Goal: Transaction & Acquisition: Download file/media

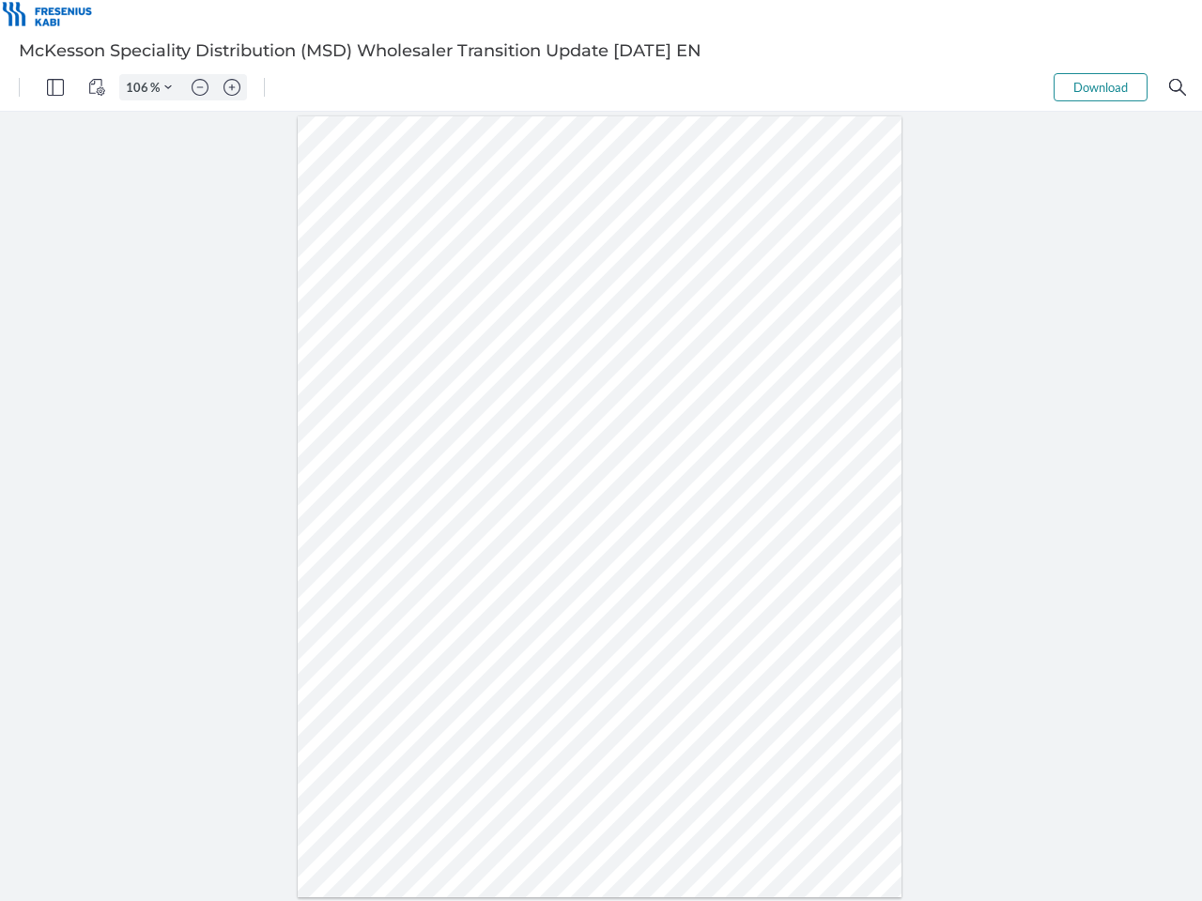
click at [55, 87] on img "Panel" at bounding box center [55, 87] width 17 height 17
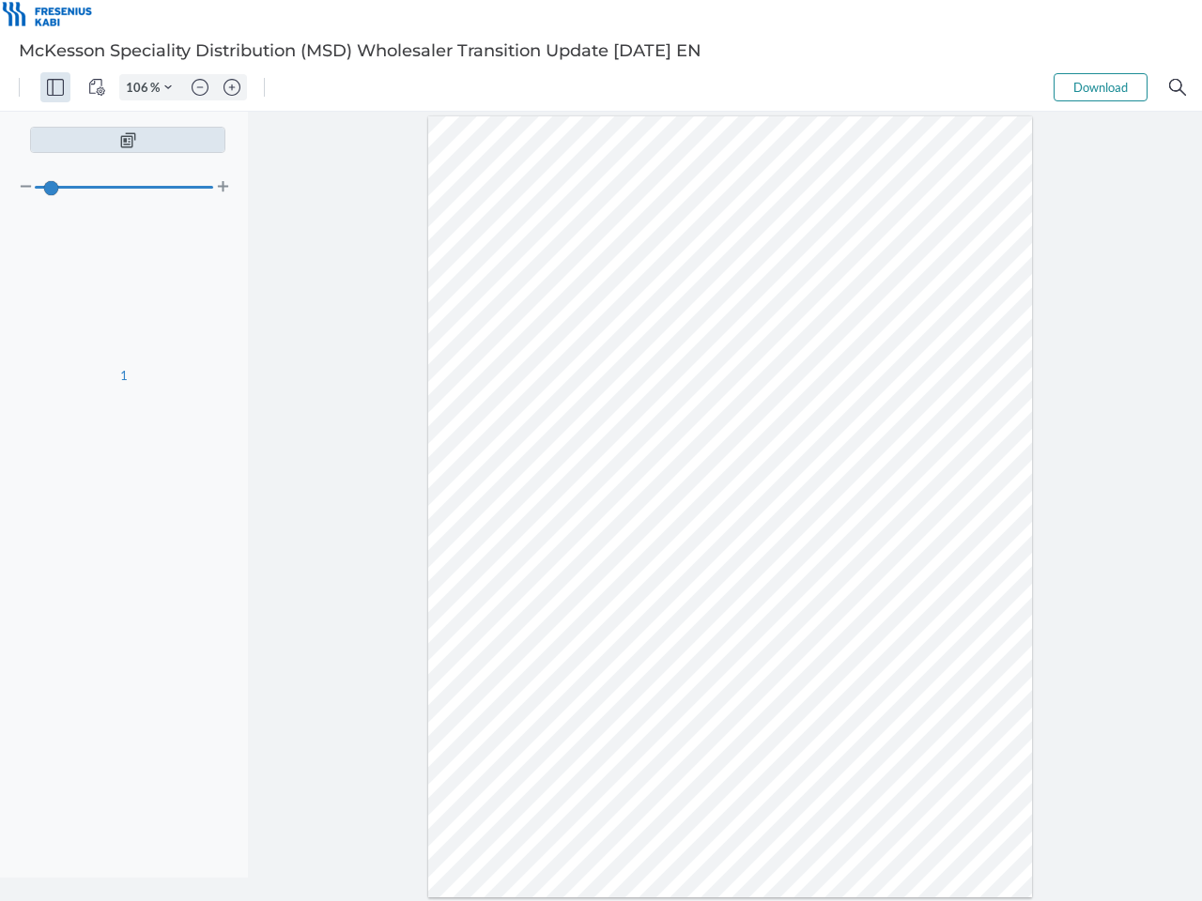
click at [97, 87] on img "View Controls" at bounding box center [96, 87] width 17 height 17
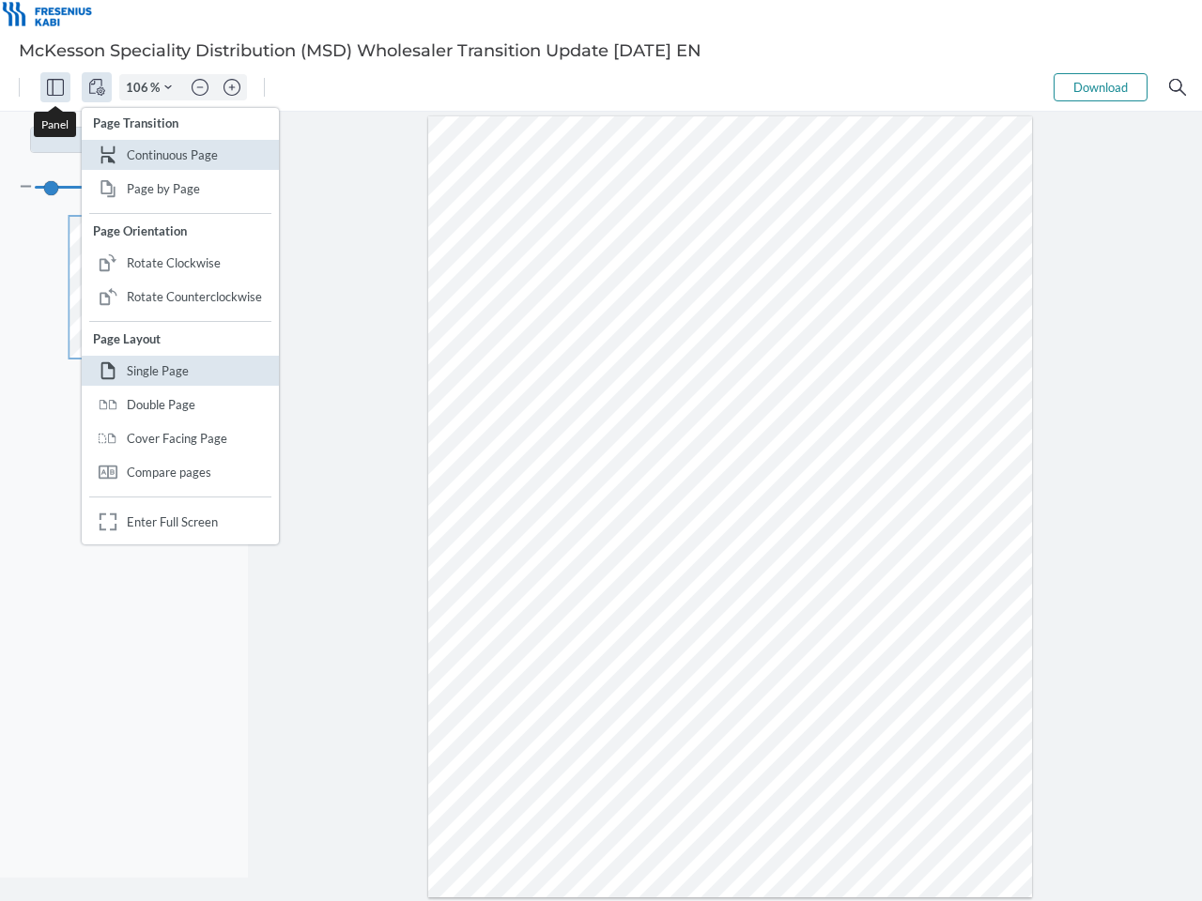
click at [140, 87] on input "106" at bounding box center [135, 87] width 30 height 17
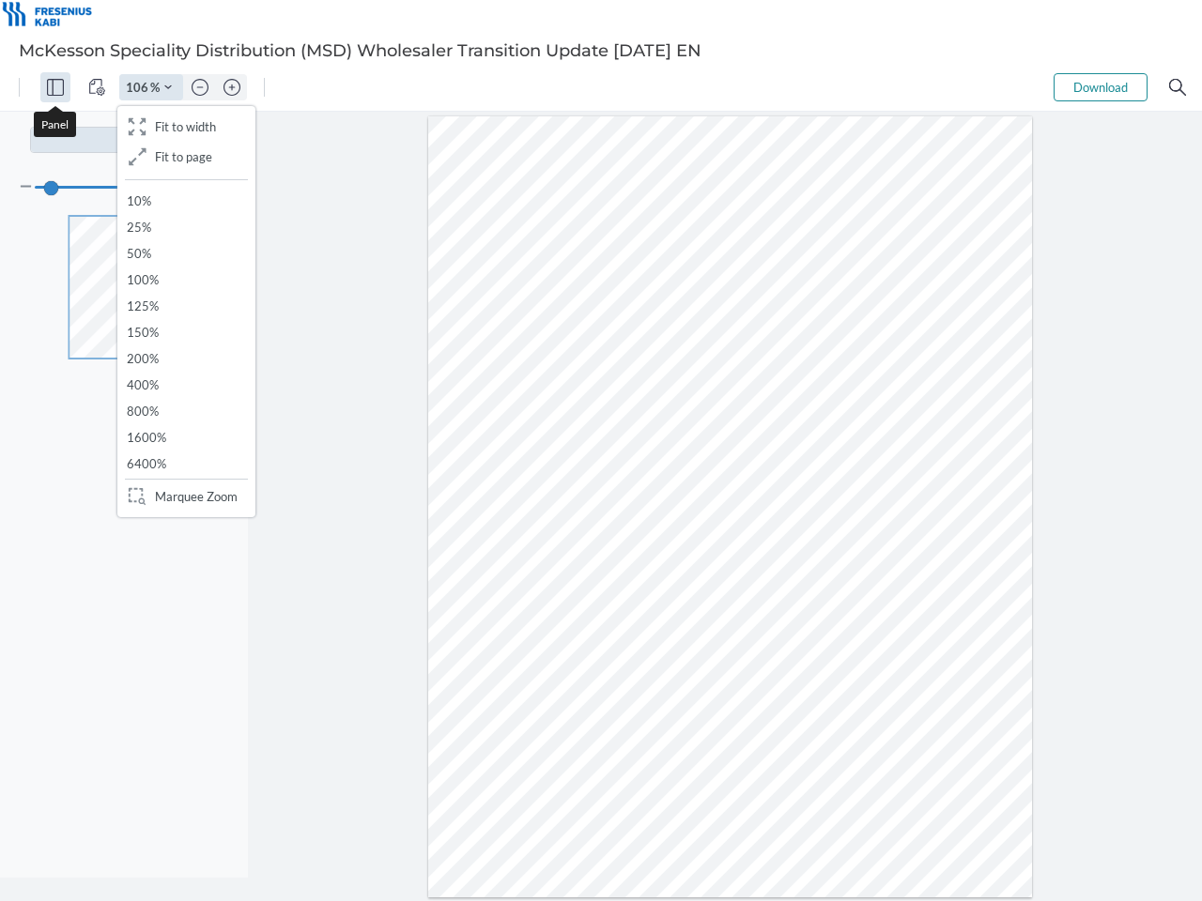
click at [168, 87] on img "Zoom Controls" at bounding box center [168, 88] width 8 height 8
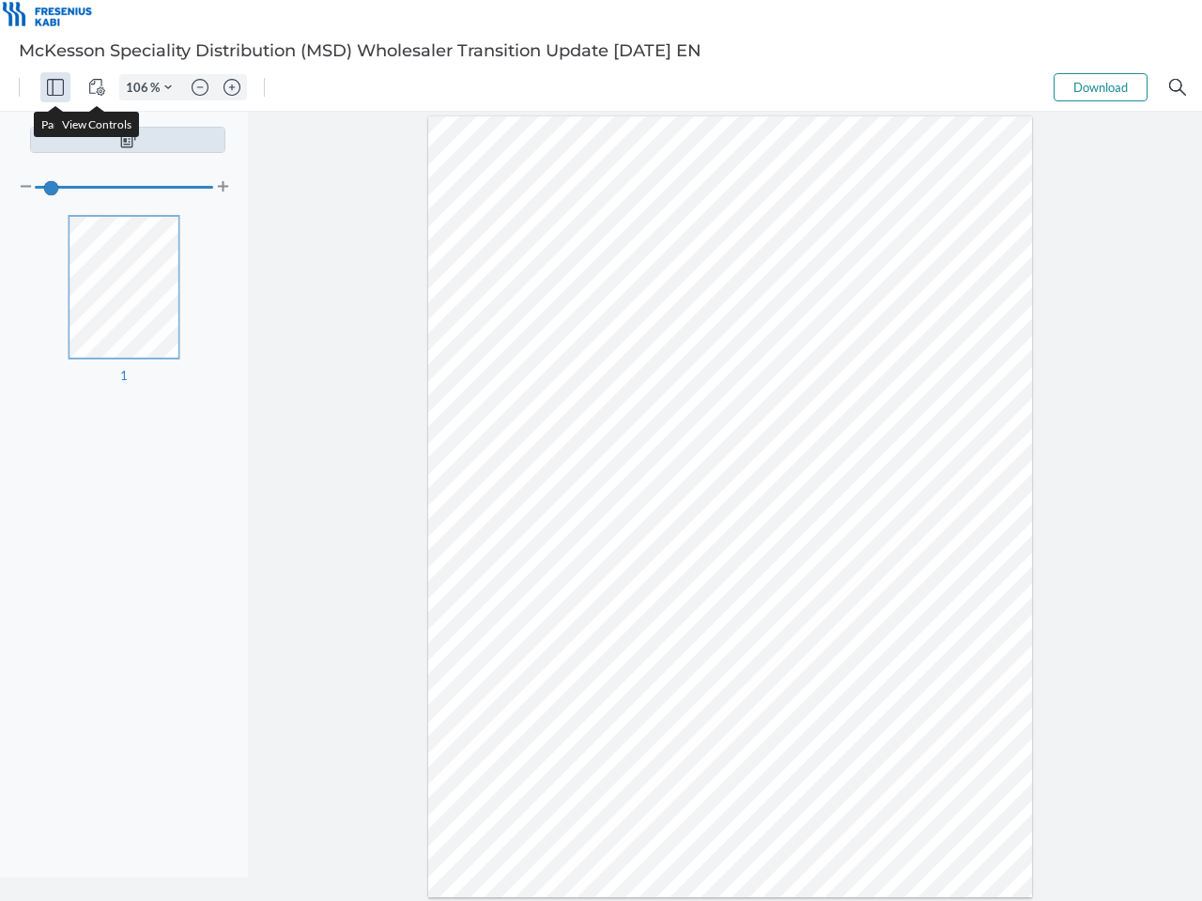
click at [200, 87] on img "Zoom out" at bounding box center [200, 87] width 17 height 17
click at [232, 87] on img "Zoom in" at bounding box center [231, 87] width 17 height 17
type input "106"
click at [1101, 87] on button "Download" at bounding box center [1101, 87] width 94 height 28
click at [1178, 87] on img "Search" at bounding box center [1177, 87] width 17 height 17
